Goal: Register for event/course

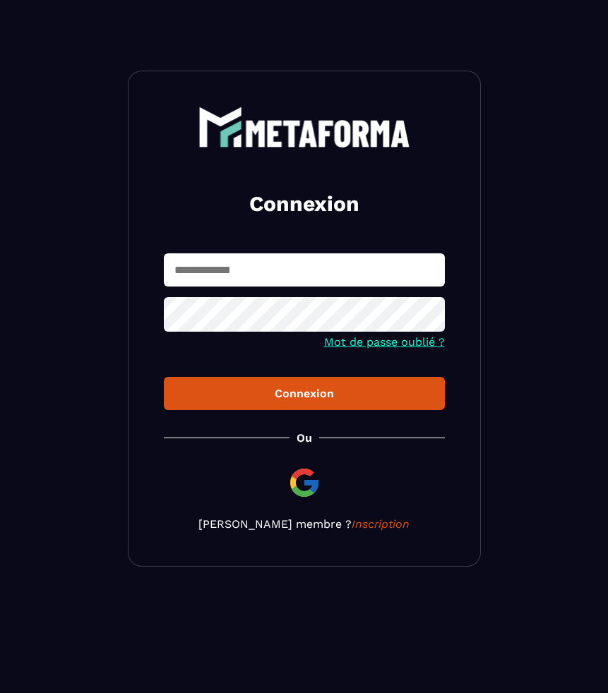
click at [260, 267] on input "text" at bounding box center [304, 269] width 281 height 33
click at [303, 497] on img at bounding box center [304, 483] width 34 height 34
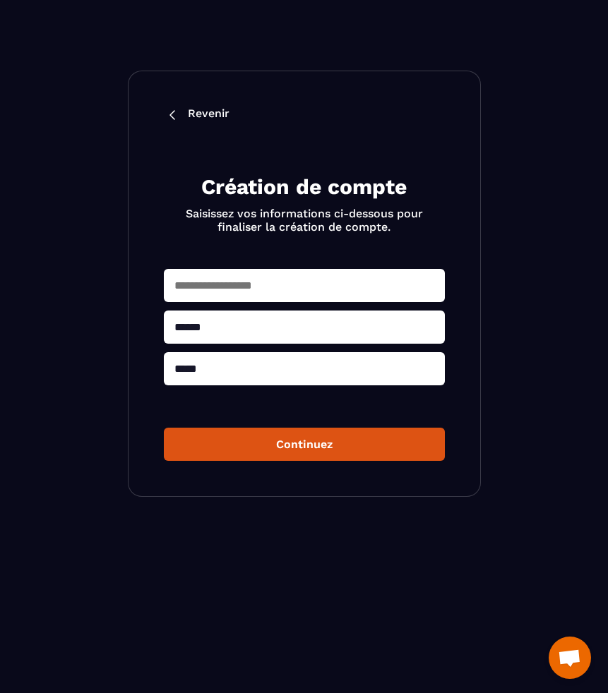
click at [294, 440] on button "Continuez" at bounding box center [304, 444] width 281 height 33
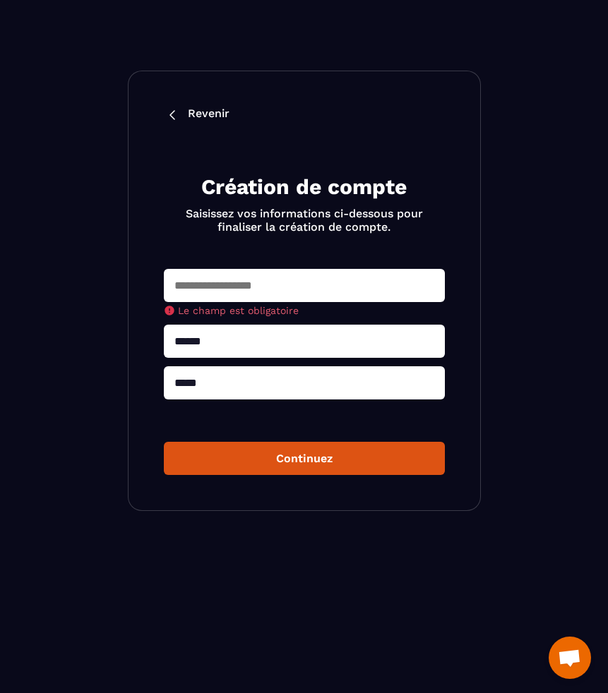
click at [241, 294] on input "text" at bounding box center [304, 285] width 281 height 33
